Goal: Check status: Check status

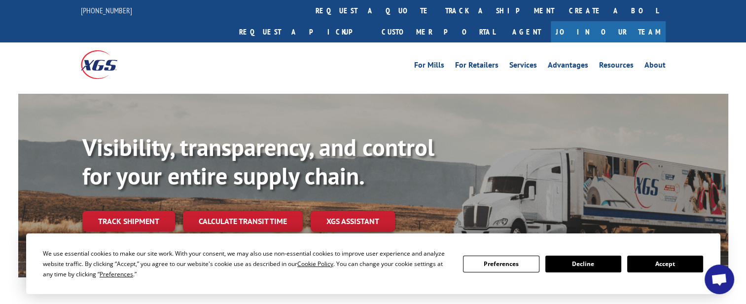
click at [741, 136] on div "Visibility, transparency, and control for your entire supply chain. Track shipm…" at bounding box center [373, 195] width 746 height 203
click at [661, 262] on button "Accept" at bounding box center [665, 263] width 76 height 17
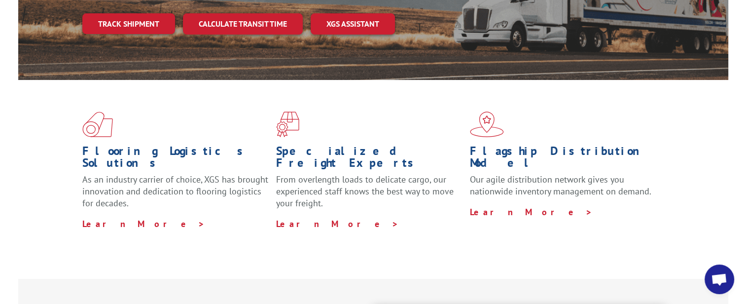
scroll to position [99, 0]
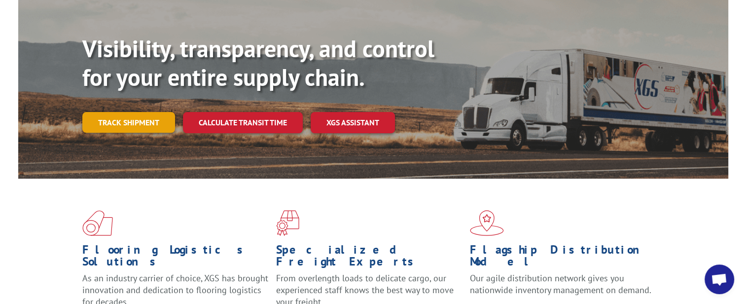
click at [138, 112] on link "Track shipment" at bounding box center [128, 122] width 93 height 21
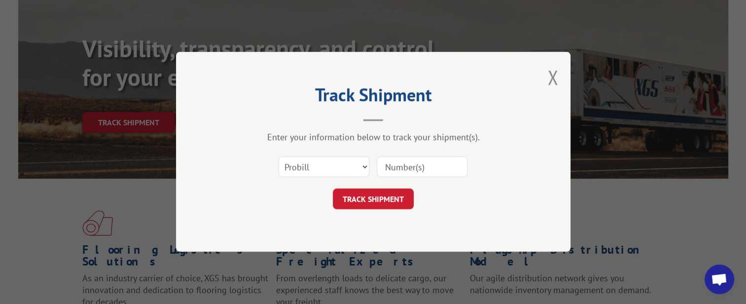
click at [432, 167] on input at bounding box center [422, 167] width 91 height 21
click at [341, 167] on select "Select category... Probill BOL PO" at bounding box center [324, 167] width 91 height 21
click at [446, 169] on input at bounding box center [422, 167] width 91 height 21
click at [343, 168] on select "Select category... Probill BOL PO" at bounding box center [324, 167] width 91 height 21
click at [279, 157] on select "Select category... Probill BOL PO" at bounding box center [324, 167] width 91 height 21
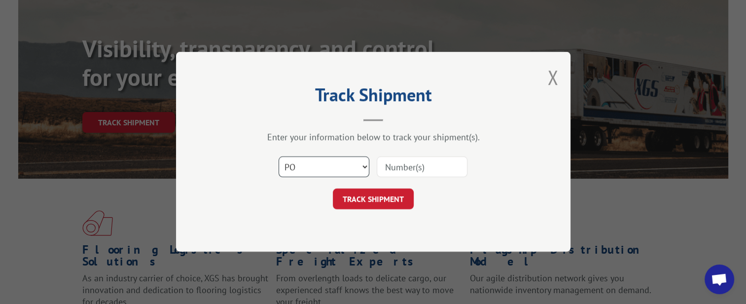
click at [312, 166] on select "Select category... Probill BOL PO" at bounding box center [324, 167] width 91 height 21
select select "probill"
click at [279, 157] on select "Select category... Probill BOL PO" at bounding box center [324, 167] width 91 height 21
click at [415, 166] on input at bounding box center [422, 167] width 91 height 21
paste input "17001780"
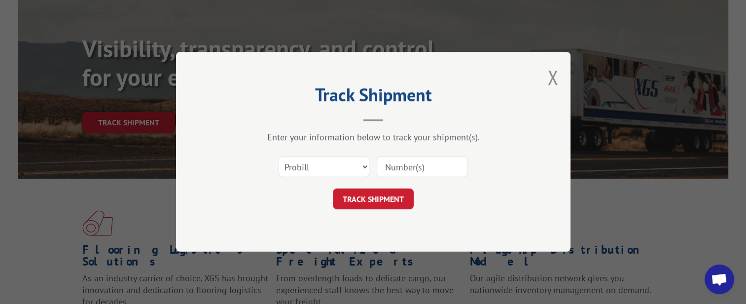
type input "17001780"
click at [392, 200] on button "TRACK SHIPMENT" at bounding box center [373, 199] width 81 height 21
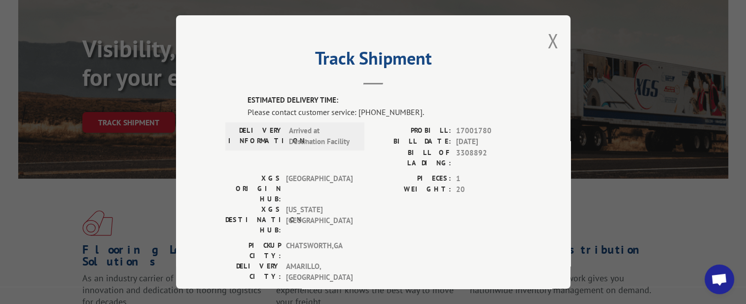
scroll to position [49, 0]
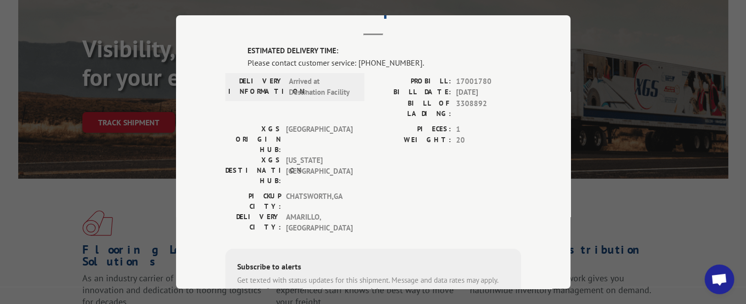
click at [398, 190] on div "PICKUP CITY: [GEOGRAPHIC_DATA] , [GEOGRAPHIC_DATA] [GEOGRAPHIC_DATA]: [GEOGRAPH…" at bounding box center [373, 214] width 296 height 48
click at [397, 190] on div "PICKUP CITY: [GEOGRAPHIC_DATA] , [GEOGRAPHIC_DATA] [GEOGRAPHIC_DATA]: [GEOGRAPH…" at bounding box center [373, 214] width 296 height 48
click at [398, 190] on div "PICKUP CITY: [GEOGRAPHIC_DATA] , [GEOGRAPHIC_DATA] [GEOGRAPHIC_DATA]: [GEOGRAPH…" at bounding box center [373, 214] width 296 height 48
click at [401, 190] on div "PICKUP CITY: [GEOGRAPHIC_DATA] , [GEOGRAPHIC_DATA] [GEOGRAPHIC_DATA]: [GEOGRAPH…" at bounding box center [373, 214] width 296 height 48
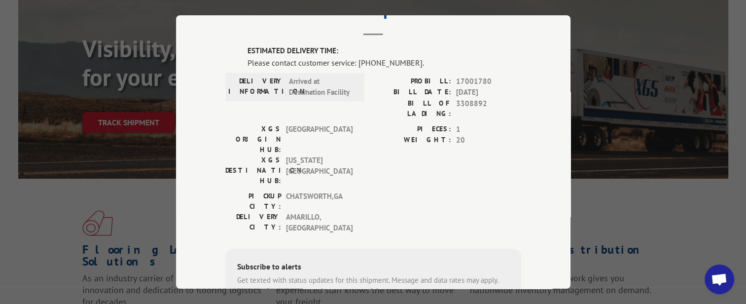
click at [406, 190] on div "PICKUP CITY: [GEOGRAPHIC_DATA] , [GEOGRAPHIC_DATA] [GEOGRAPHIC_DATA]: [GEOGRAPH…" at bounding box center [373, 214] width 296 height 48
click at [408, 190] on div "PICKUP CITY: [GEOGRAPHIC_DATA] , [GEOGRAPHIC_DATA] [GEOGRAPHIC_DATA]: [GEOGRAPH…" at bounding box center [373, 214] width 296 height 48
click at [400, 190] on div "PICKUP CITY: [GEOGRAPHIC_DATA] , [GEOGRAPHIC_DATA] [GEOGRAPHIC_DATA]: [GEOGRAPH…" at bounding box center [373, 214] width 296 height 48
click at [446, 190] on div "PICKUP CITY: [GEOGRAPHIC_DATA] , [GEOGRAPHIC_DATA] [GEOGRAPHIC_DATA]: [GEOGRAPH…" at bounding box center [373, 214] width 296 height 48
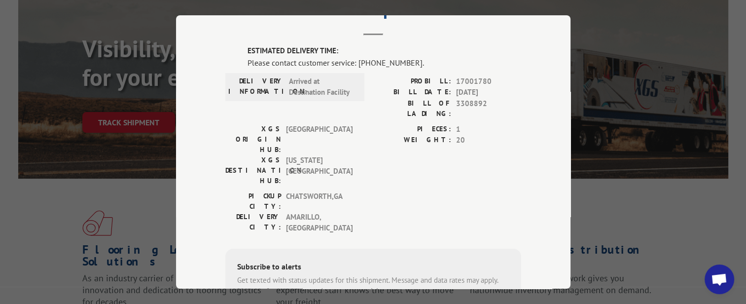
click at [446, 190] on div "PICKUP CITY: [GEOGRAPHIC_DATA] , [GEOGRAPHIC_DATA] [GEOGRAPHIC_DATA]: [GEOGRAPH…" at bounding box center [373, 214] width 296 height 48
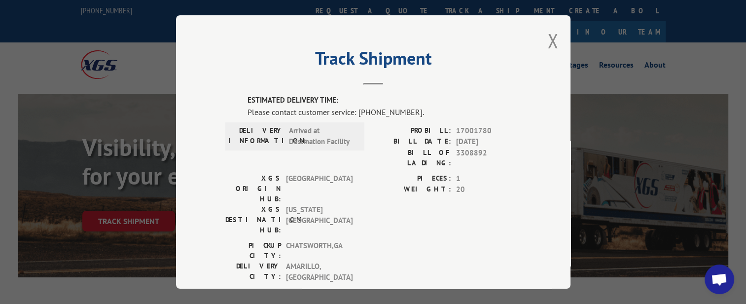
scroll to position [148, 0]
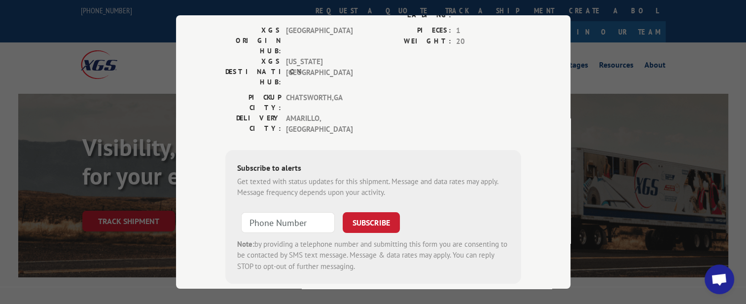
click at [351, 238] on div "ESTIMATED DELIVERY TIME: Please contact customer service: [PHONE_NUMBER]. DELIV…" at bounding box center [373, 128] width 296 height 363
click at [386, 231] on div "ESTIMATED DELIVERY TIME: Please contact customer service: [PHONE_NUMBER]. DELIV…" at bounding box center [373, 128] width 296 height 363
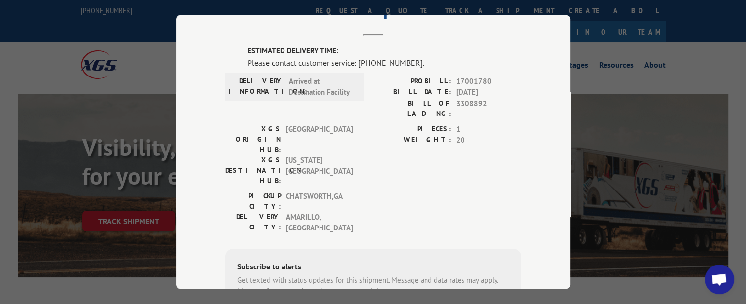
click at [588, 91] on div "Track Shipment ESTIMATED DELIVERY TIME: Please contact customer service: [PHONE…" at bounding box center [373, 152] width 746 height 304
